Goal: Task Accomplishment & Management: Use online tool/utility

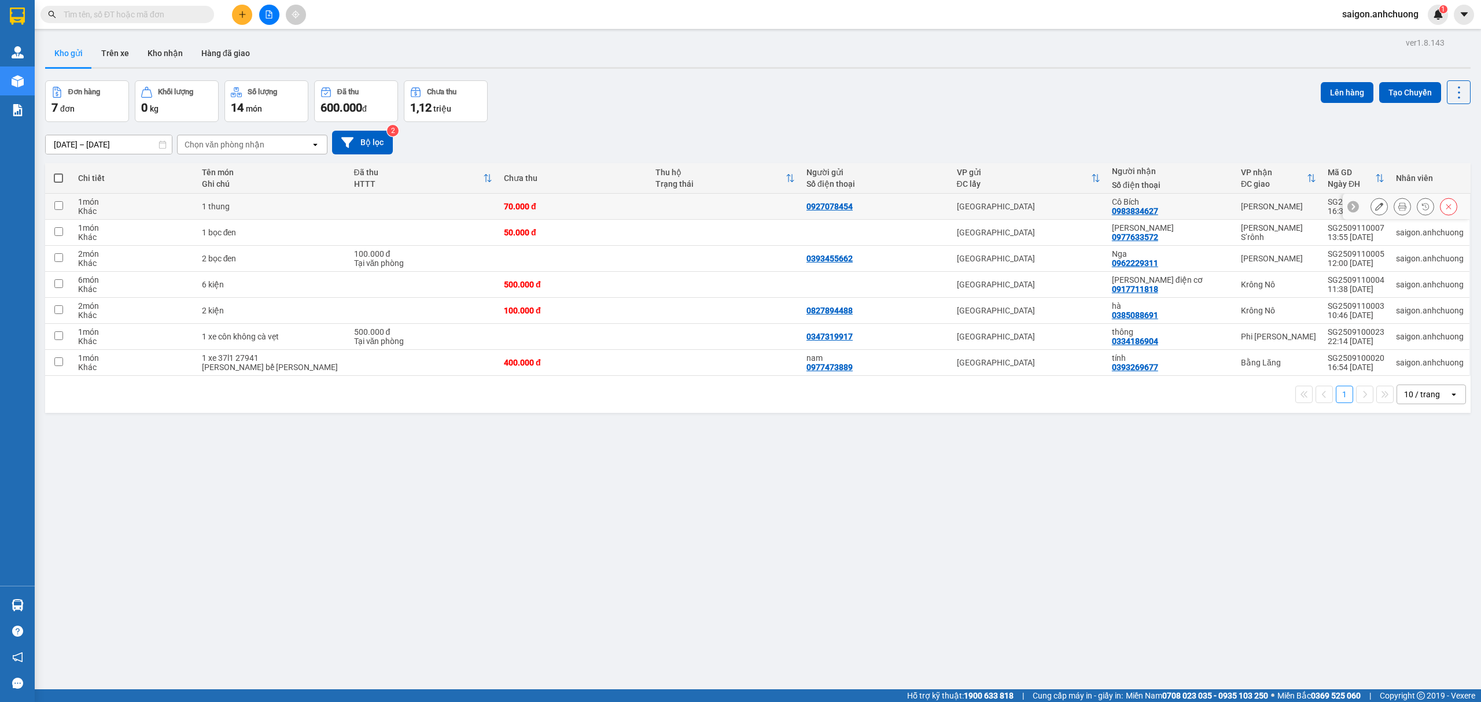
click at [145, 218] on td "1 món Khác" at bounding box center [134, 207] width 124 height 26
checkbox input "true"
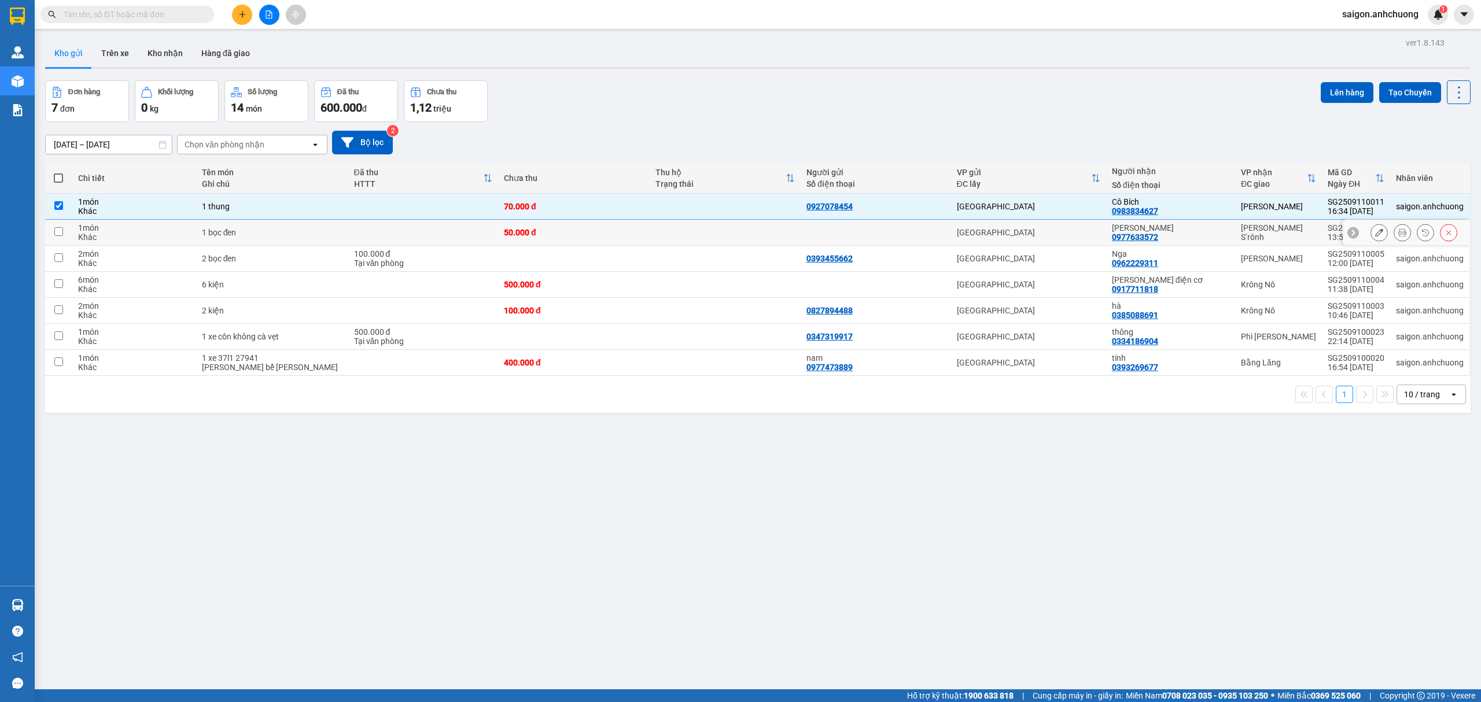
click at [141, 236] on div "Khác" at bounding box center [134, 237] width 112 height 9
checkbox input "true"
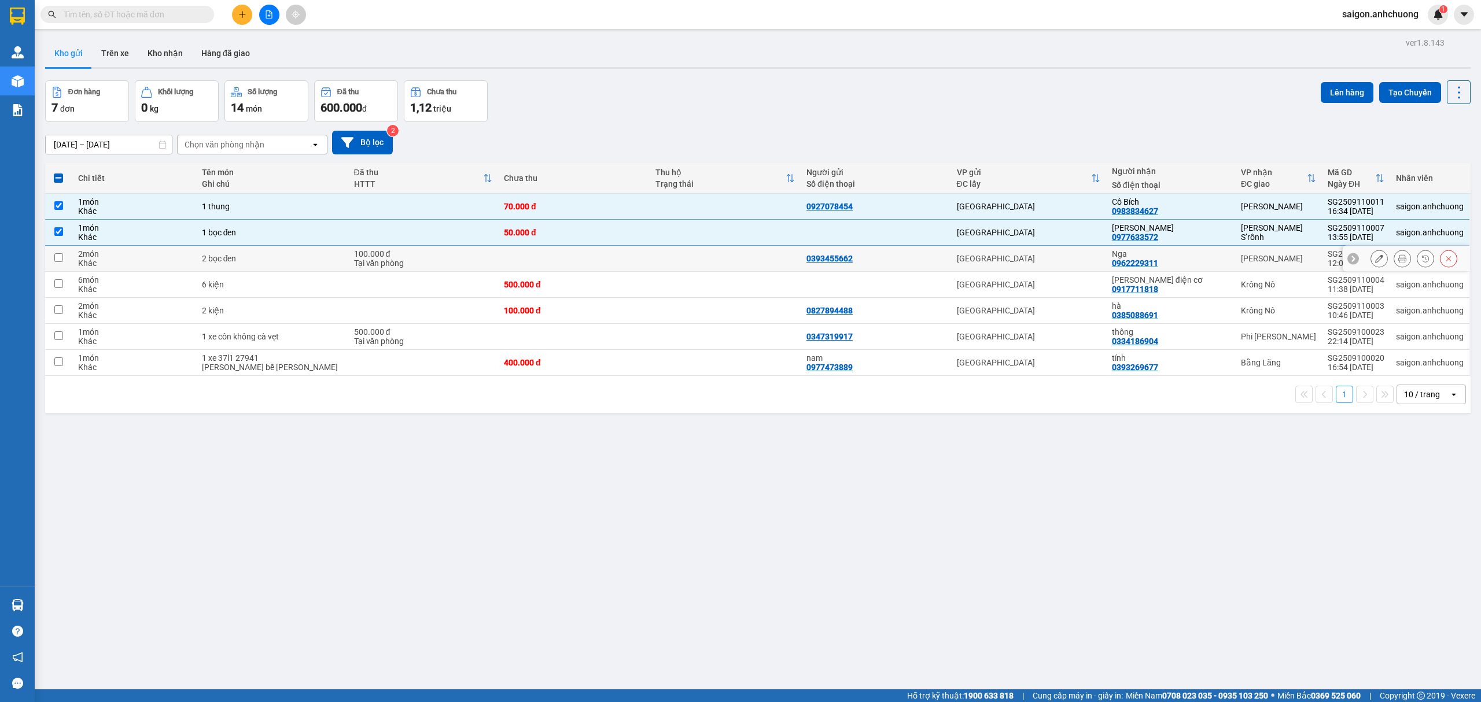
click at [145, 259] on div "2 món" at bounding box center [134, 253] width 112 height 9
checkbox input "true"
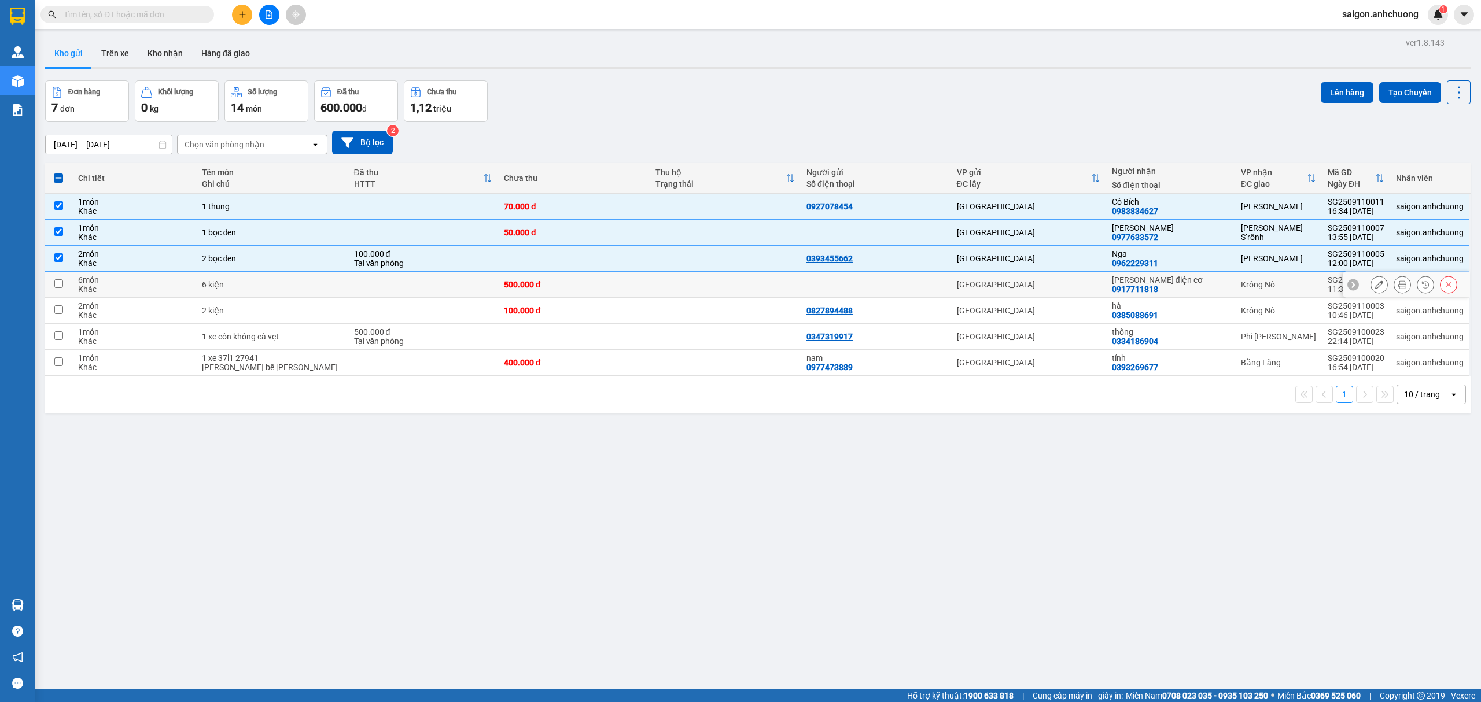
click at [142, 292] on div "Khác" at bounding box center [134, 289] width 112 height 9
checkbox input "true"
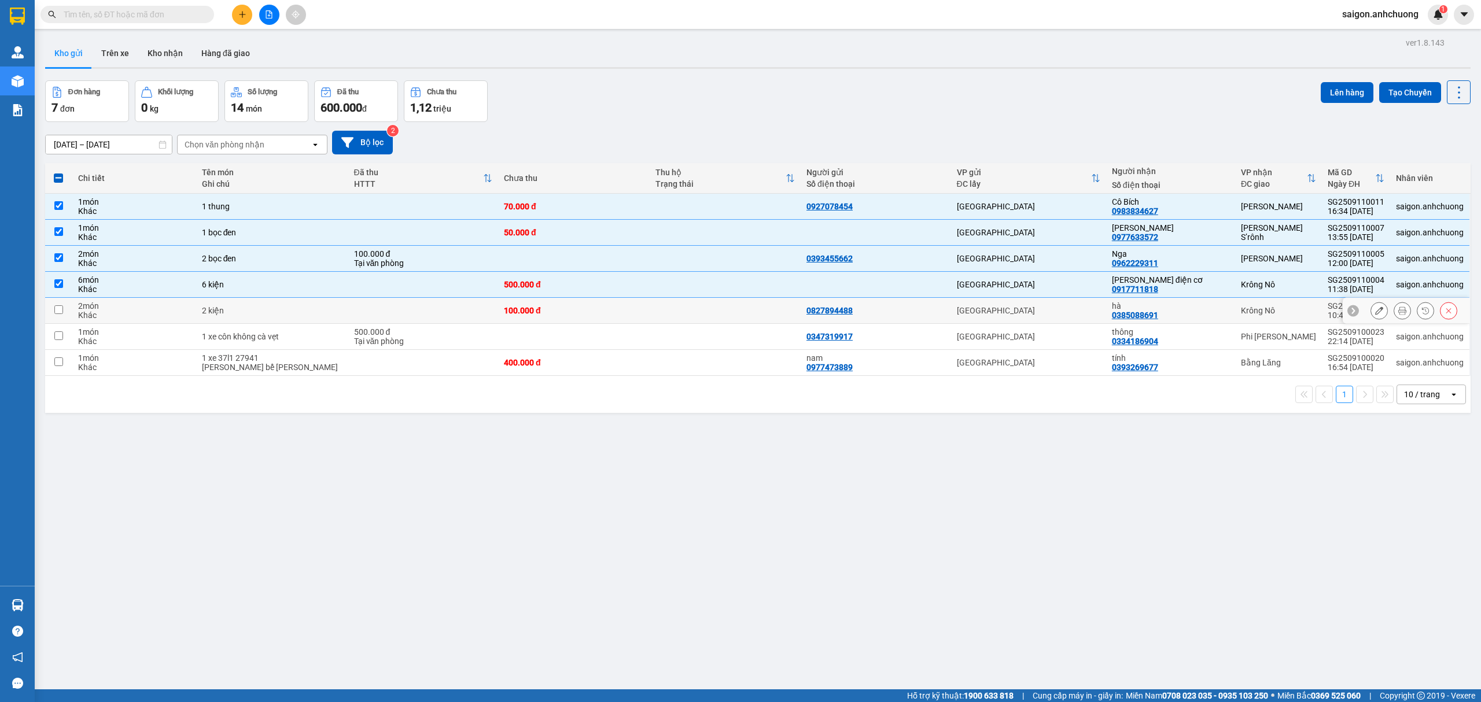
click at [143, 309] on div "2 món" at bounding box center [134, 305] width 112 height 9
checkbox input "true"
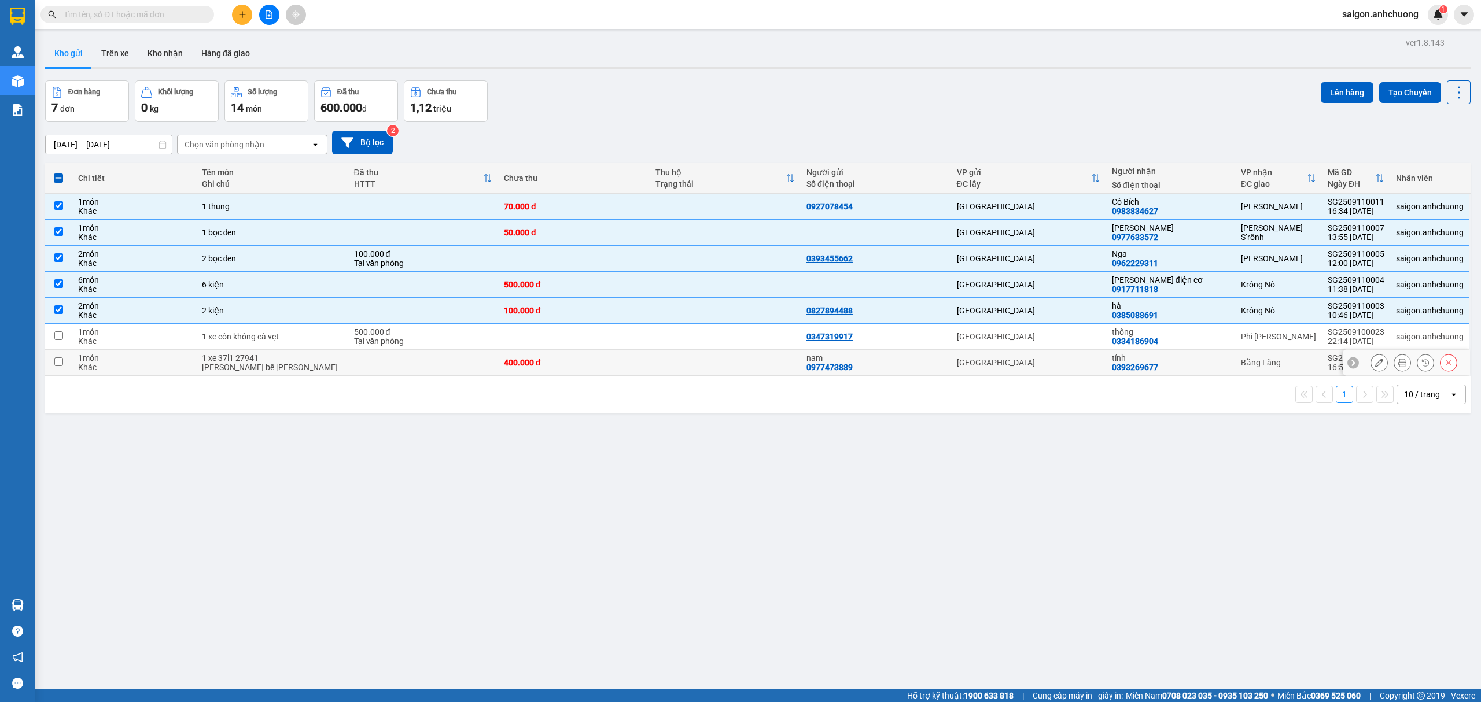
click at [167, 359] on div "1 món" at bounding box center [134, 357] width 112 height 9
checkbox input "true"
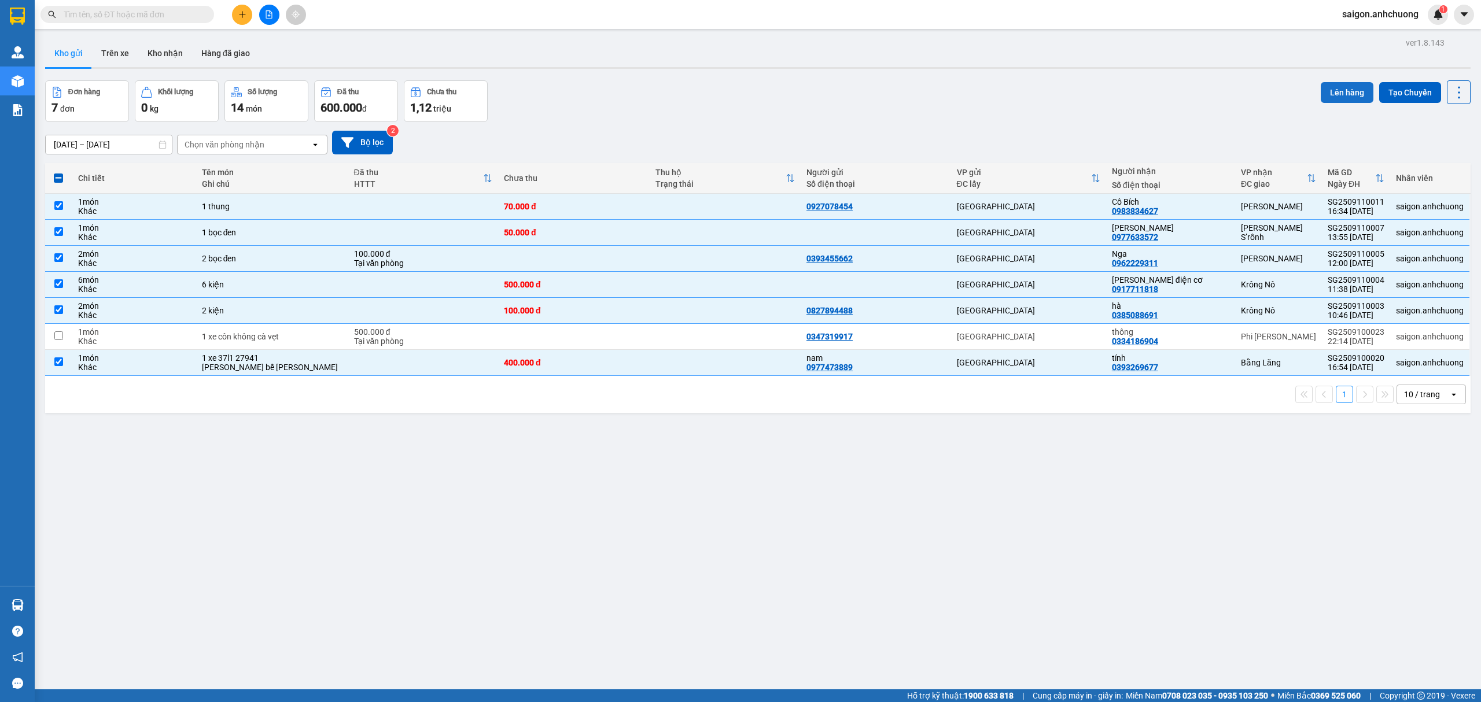
click at [1331, 89] on button "Lên hàng" at bounding box center [1347, 92] width 53 height 21
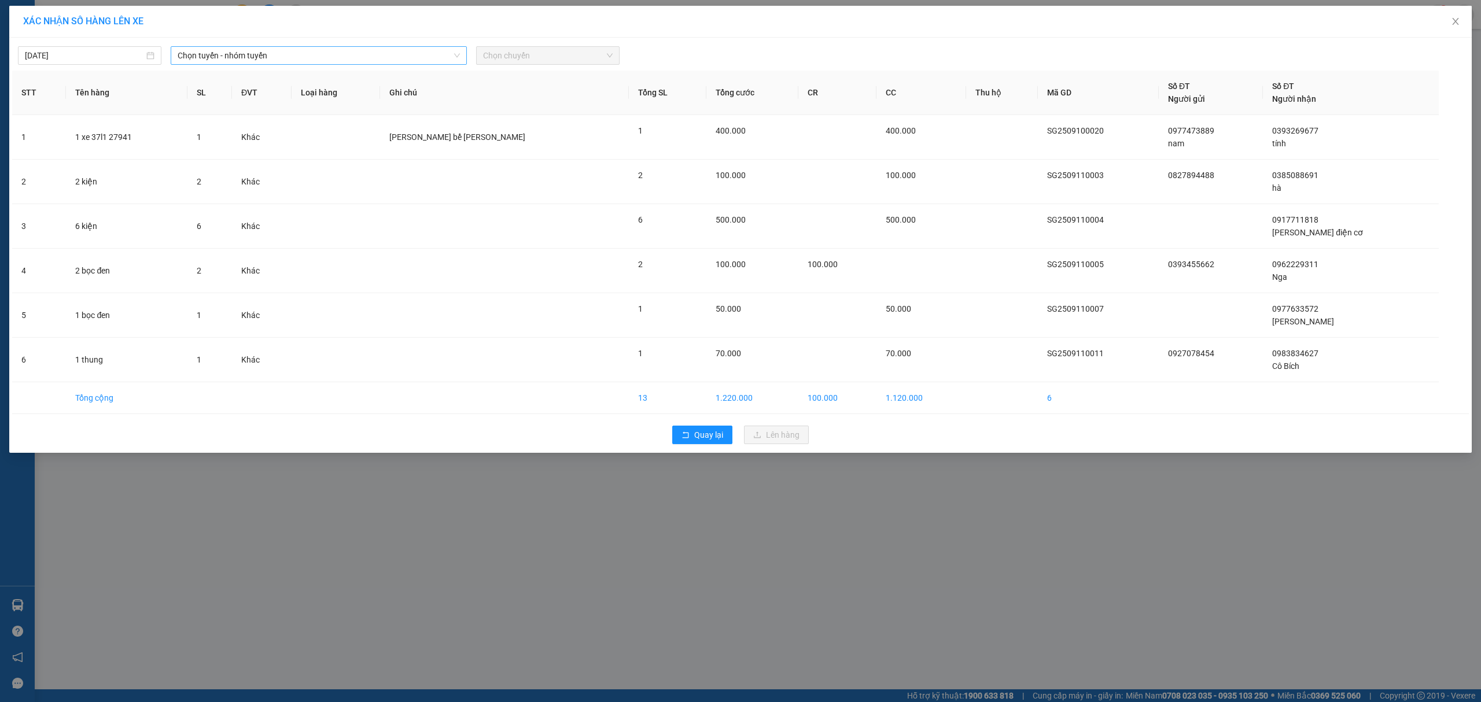
click at [245, 58] on span "Chọn tuyến - nhóm tuyến" at bounding box center [319, 55] width 282 height 17
click at [226, 139] on li "Sài Gòn - [GEOGRAPHIC_DATA]" at bounding box center [319, 135] width 296 height 19
click at [526, 54] on span "Chọn chuyến" at bounding box center [548, 55] width 130 height 17
drag, startPoint x: 536, startPoint y: 118, endPoint x: 843, endPoint y: 74, distance: 310.9
click at [537, 118] on div "07:01 (TC)" at bounding box center [528, 115] width 90 height 13
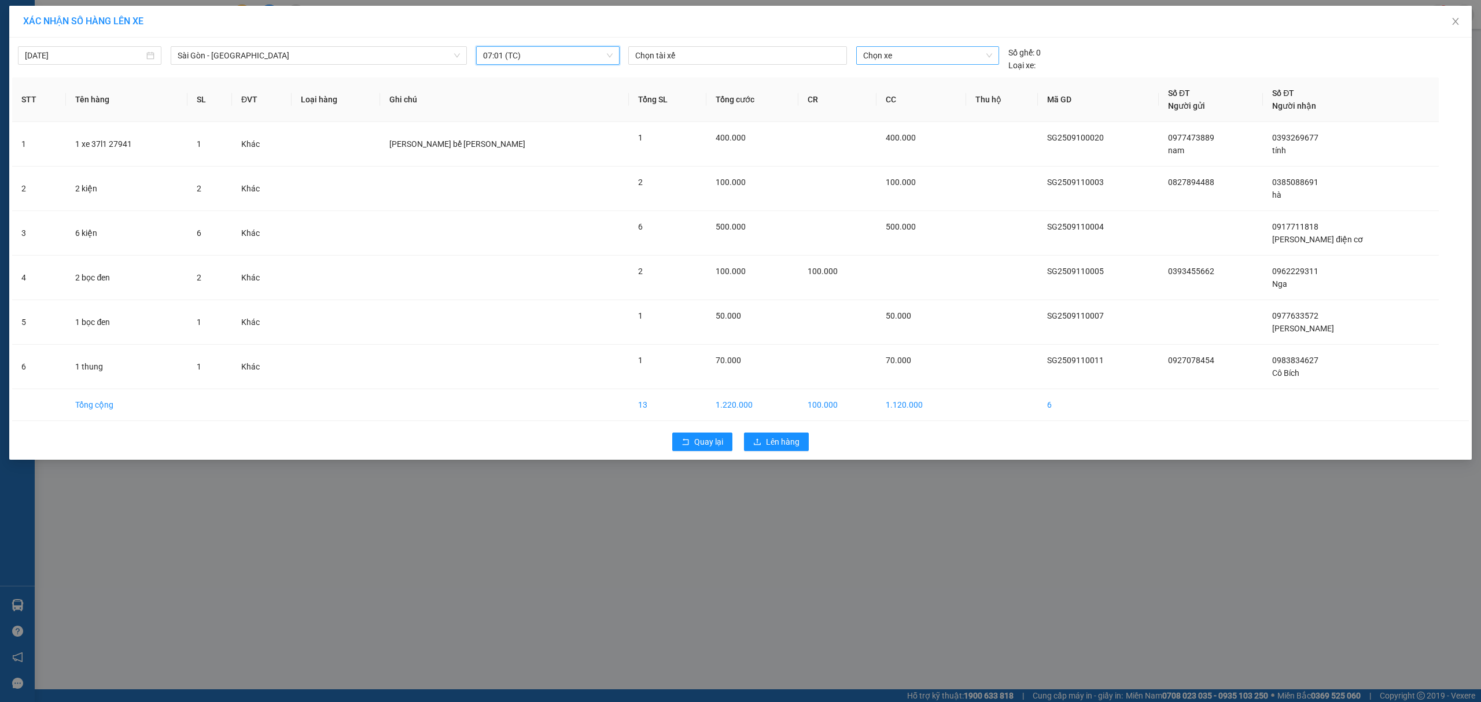
click at [915, 56] on span "Chọn xe" at bounding box center [927, 55] width 129 height 17
click at [921, 157] on div "50H-29.456" at bounding box center [927, 152] width 129 height 13
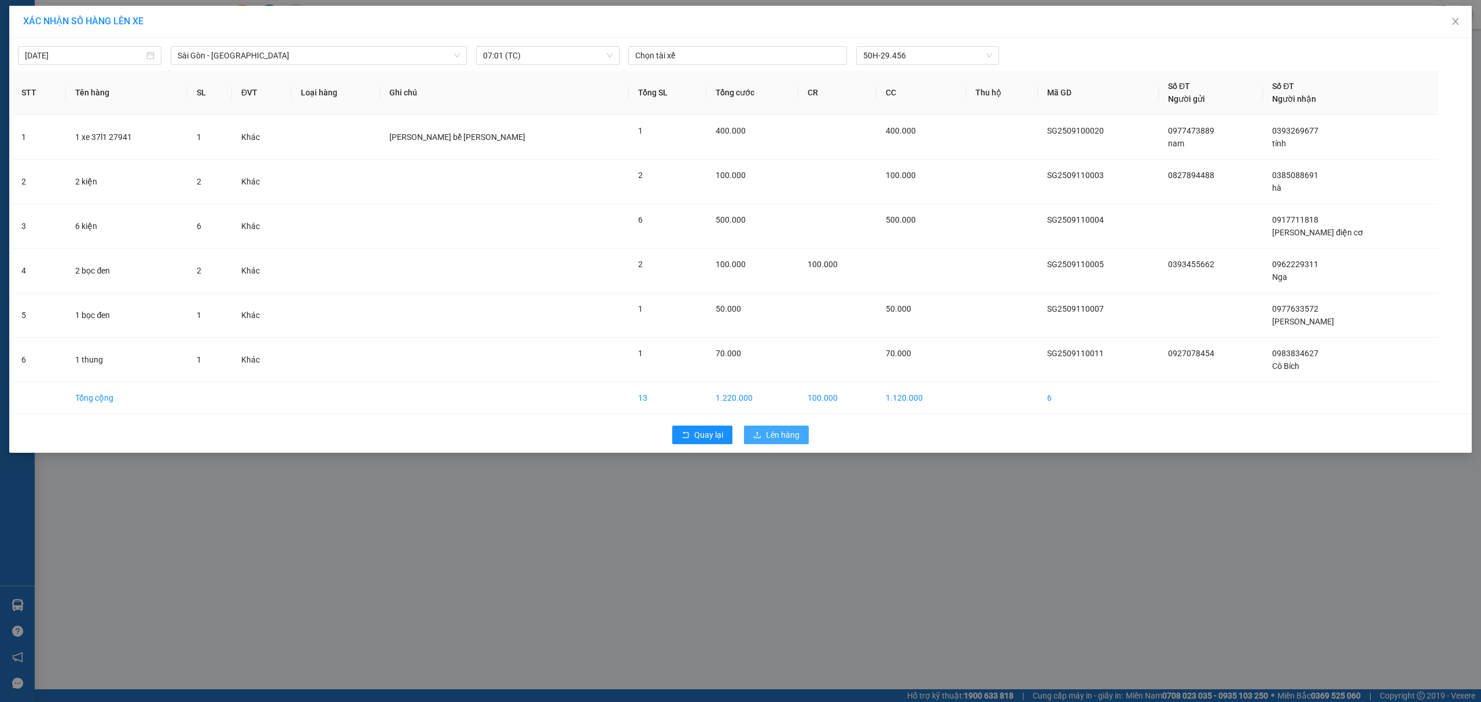
click at [785, 436] on span "Lên hàng" at bounding box center [783, 435] width 34 height 13
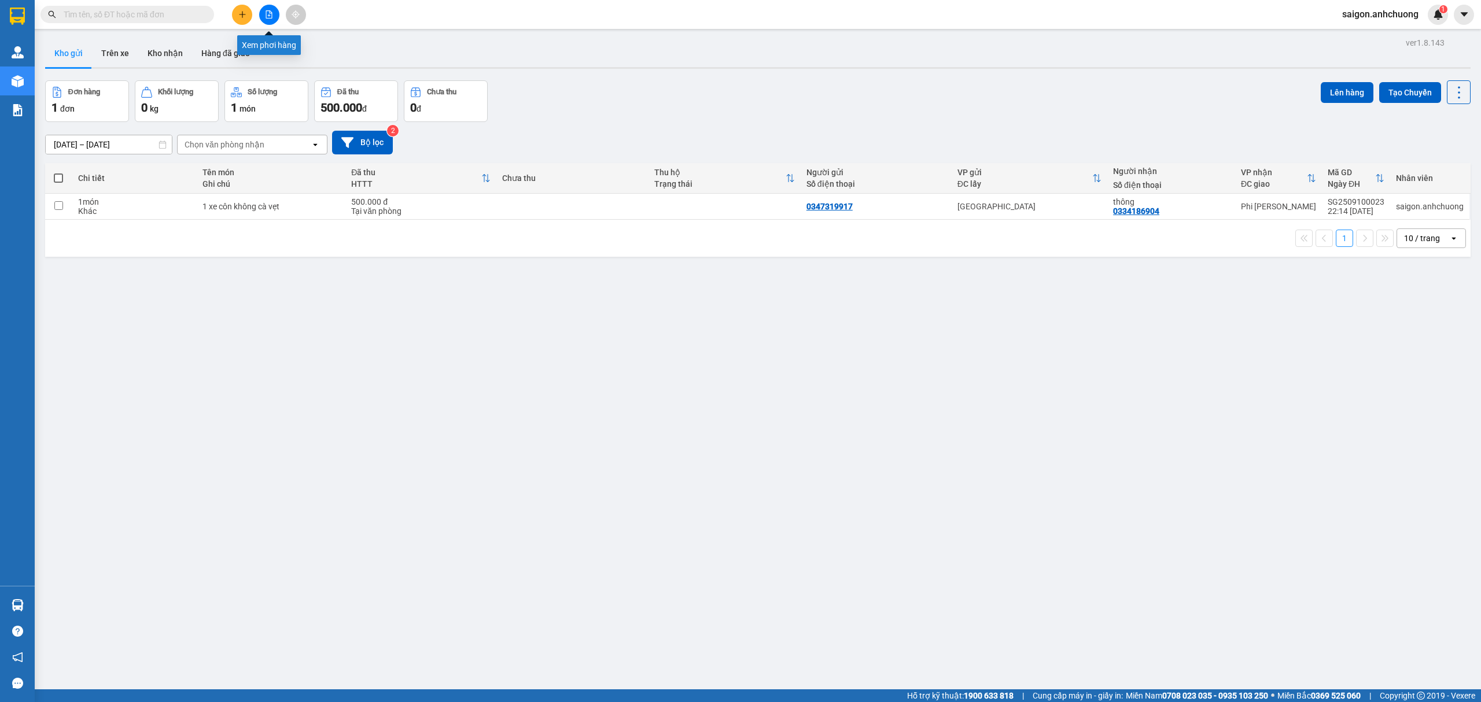
click at [267, 16] on icon "file-add" at bounding box center [269, 14] width 8 height 8
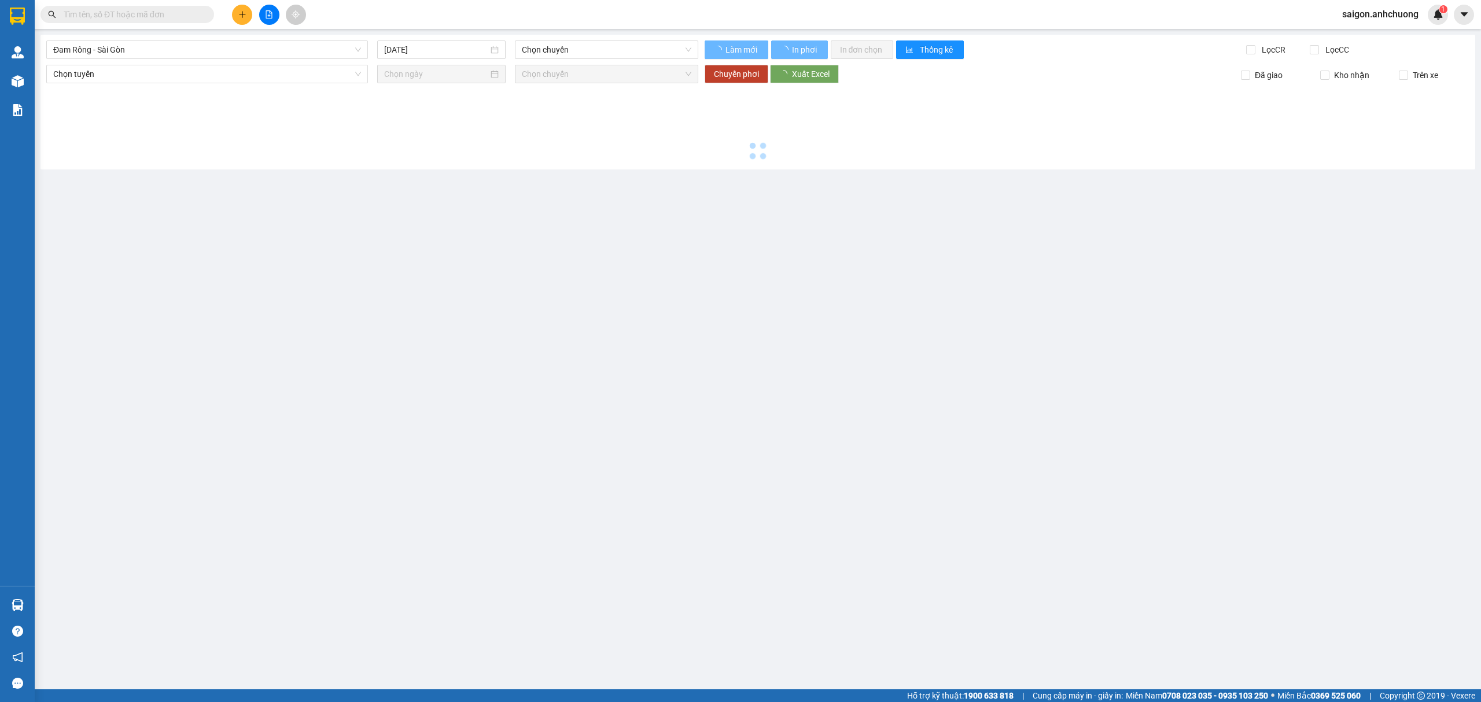
type input "[DATE]"
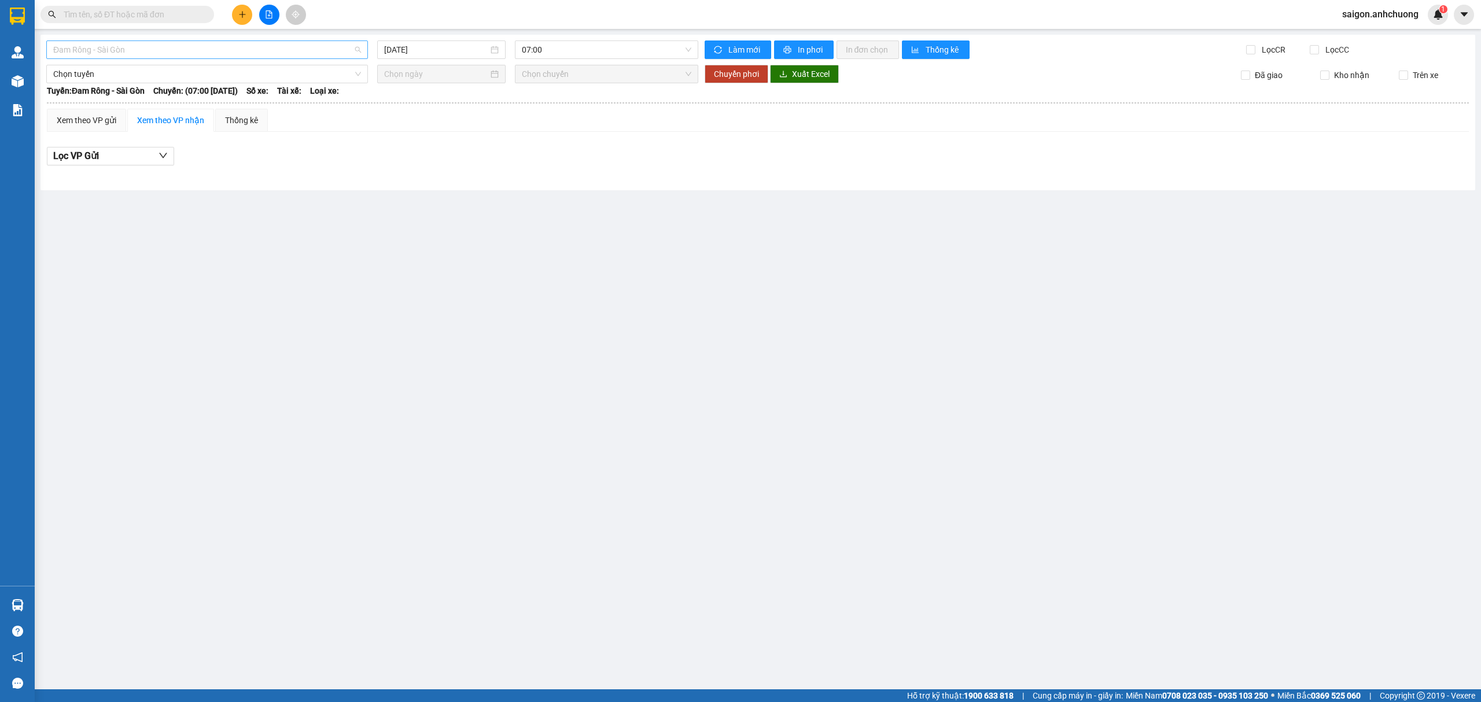
click at [194, 52] on span "Đam Rông - Sài Gòn" at bounding box center [207, 49] width 308 height 17
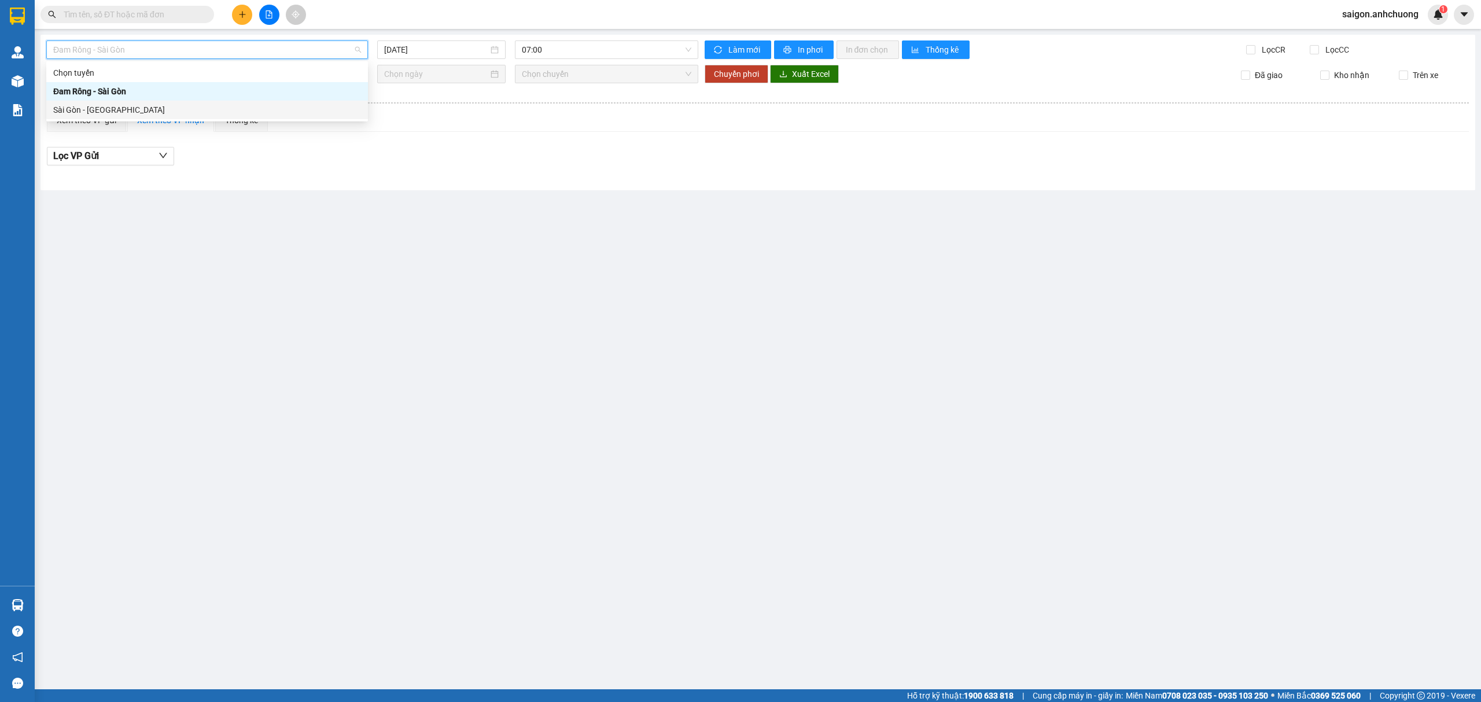
click at [116, 107] on div "Sài Gòn - [GEOGRAPHIC_DATA]" at bounding box center [207, 110] width 308 height 13
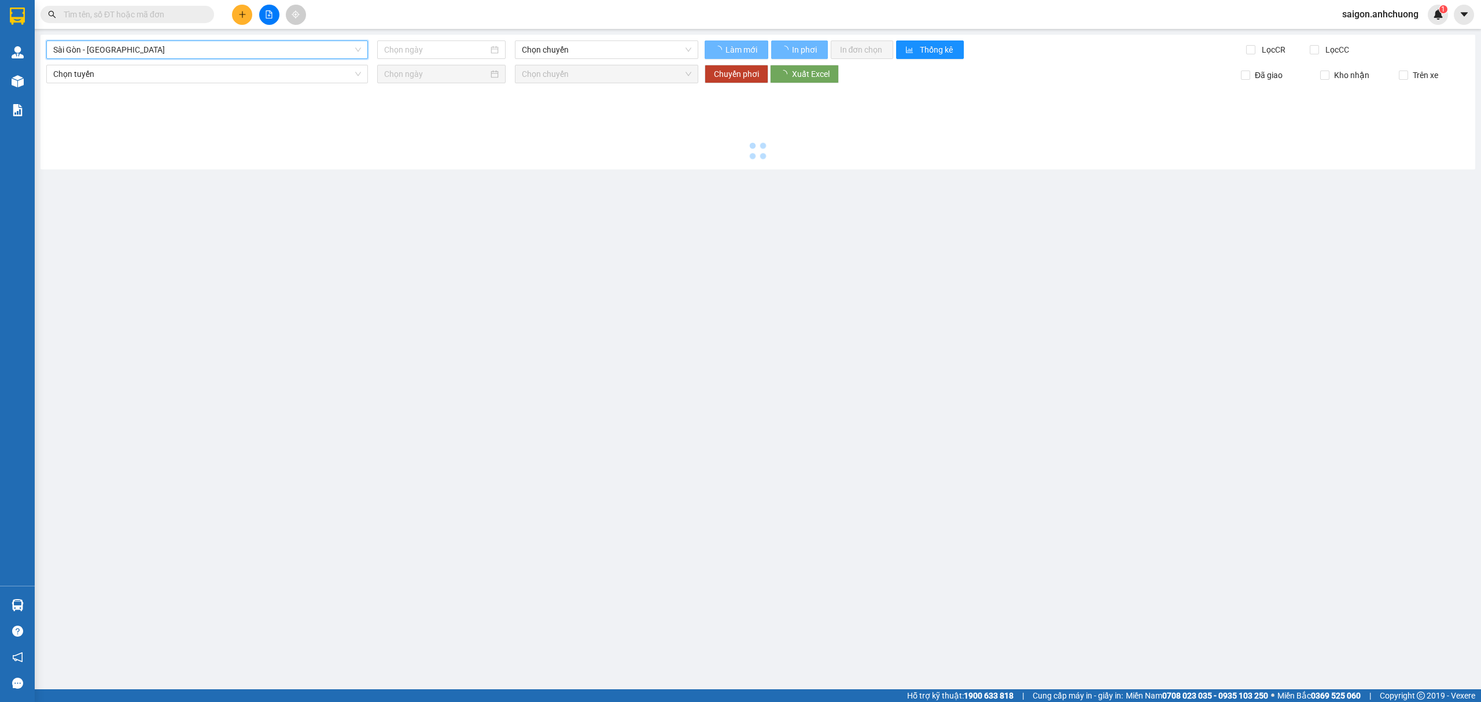
type input "[DATE]"
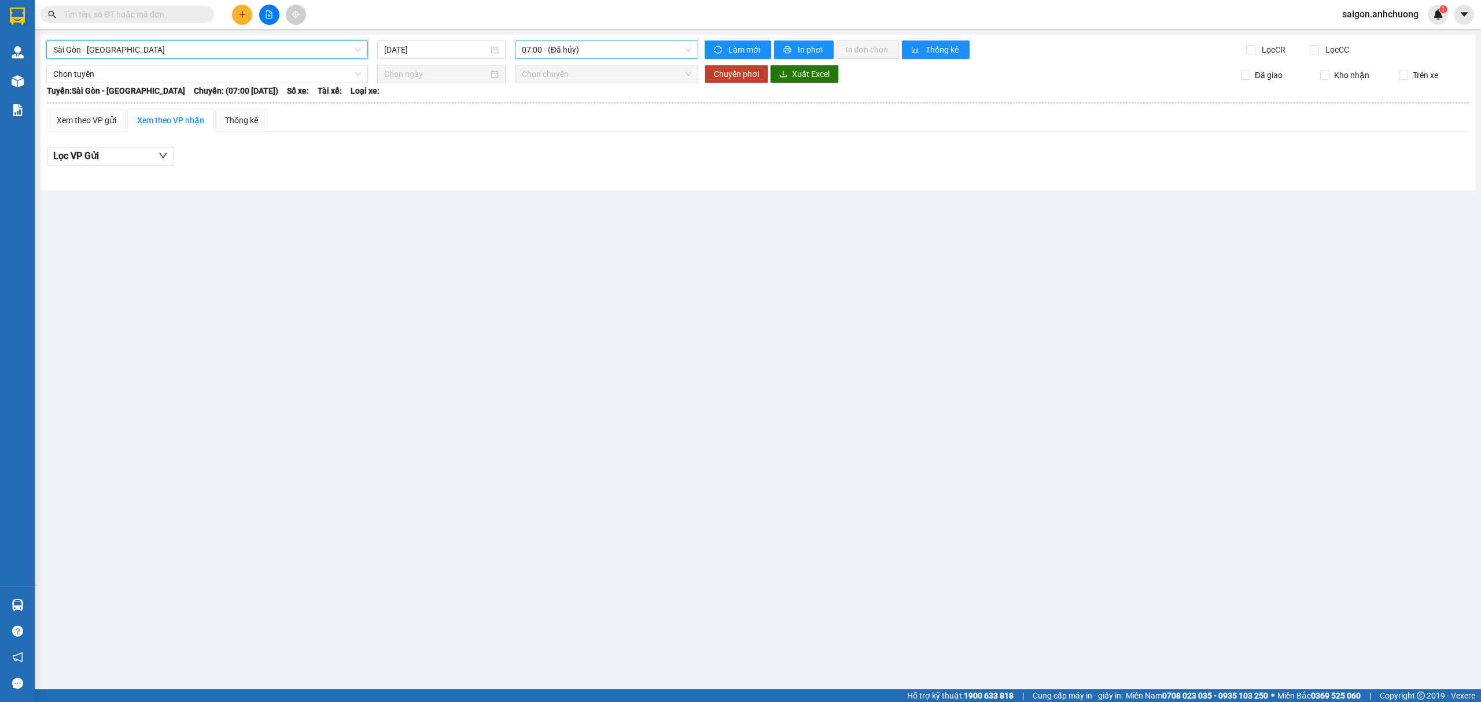
click at [641, 51] on span "07:00 - (Đã hủy)" at bounding box center [607, 49] width 170 height 17
click at [570, 105] on div "07:01 (TC) - 50H-29.456" at bounding box center [567, 110] width 90 height 13
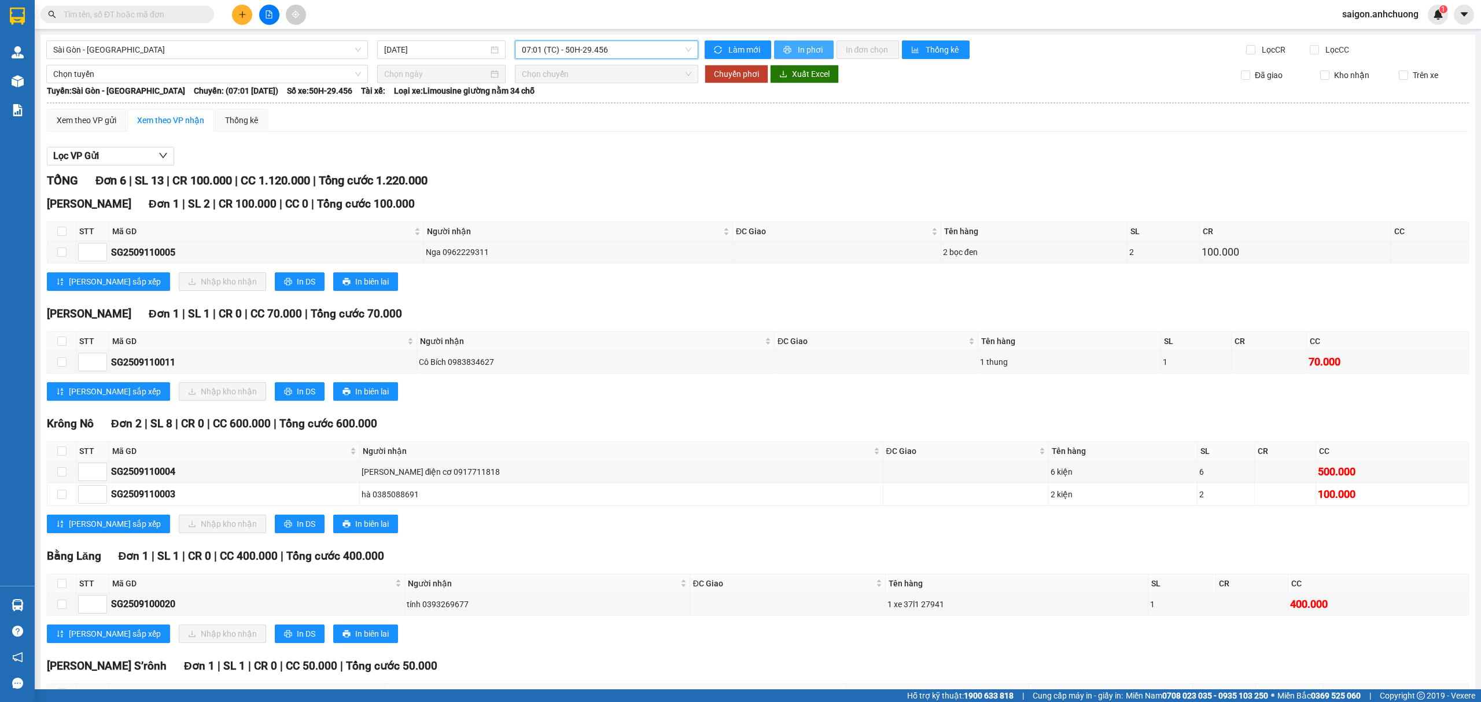
click at [798, 49] on span "In phơi" at bounding box center [811, 49] width 27 height 13
